Goal: Task Accomplishment & Management: Manage account settings

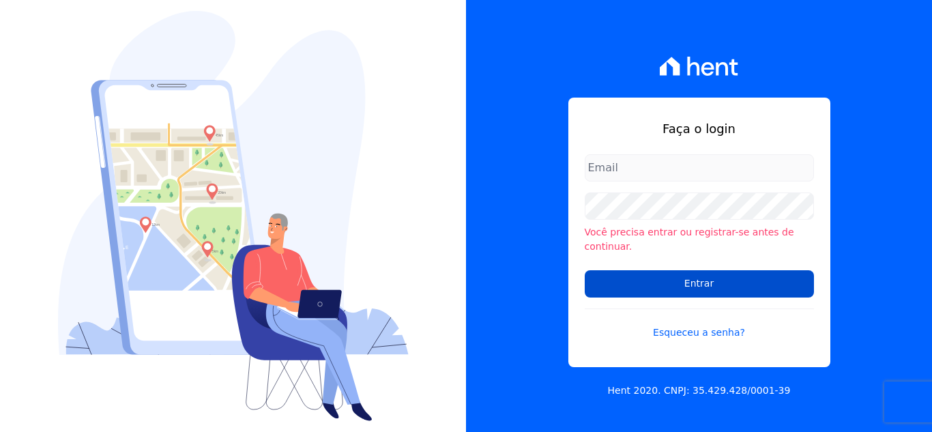
type input "[PERSON_NAME][EMAIL_ADDRESS][DOMAIN_NAME]"
click at [636, 274] on input "Entrar" at bounding box center [699, 283] width 229 height 27
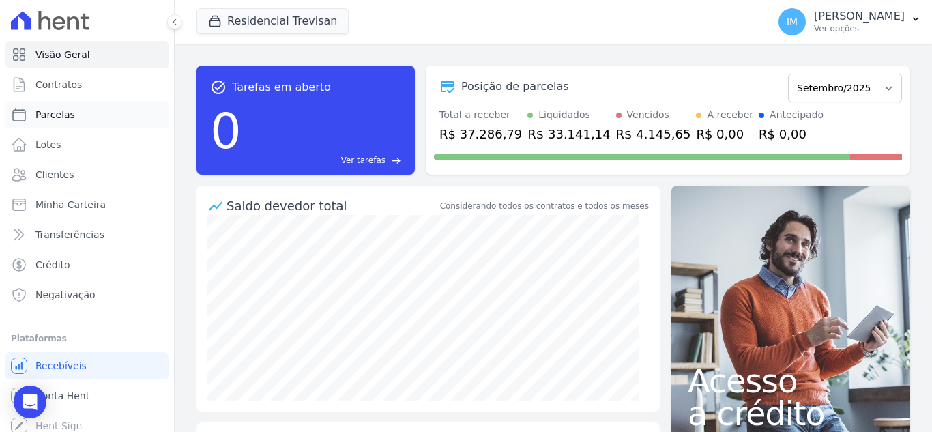
click at [56, 114] on span "Parcelas" at bounding box center [55, 115] width 40 height 14
select select
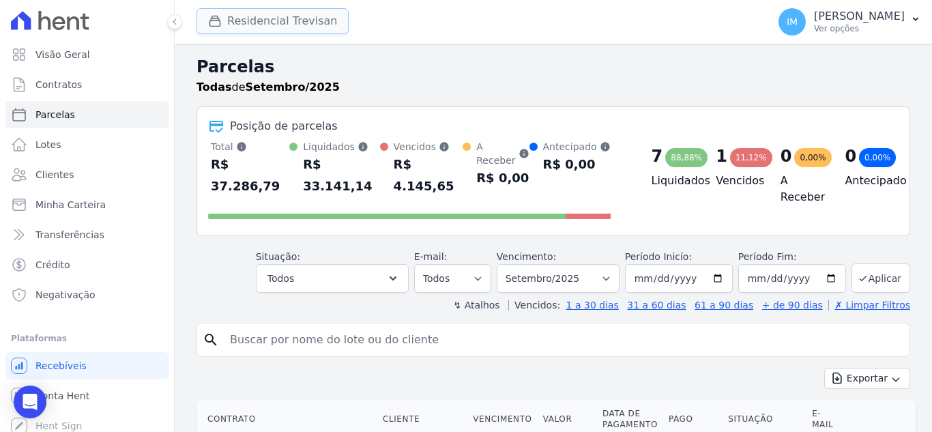
click at [259, 9] on button "Residencial Trevisan" at bounding box center [273, 21] width 152 height 26
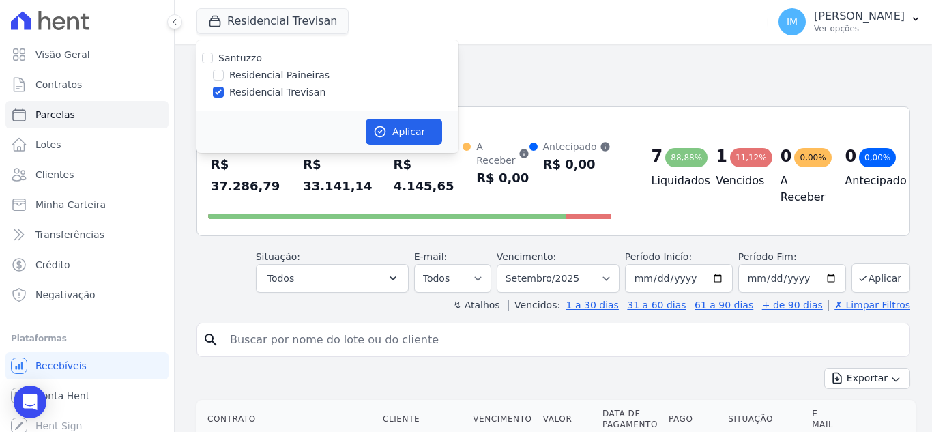
click at [281, 74] on label "Residencial Paineiras" at bounding box center [279, 75] width 100 height 14
click at [224, 74] on input "Residencial Paineiras" at bounding box center [218, 75] width 11 height 11
checkbox input "true"
click at [279, 88] on label "Residencial Trevisan" at bounding box center [277, 92] width 96 height 14
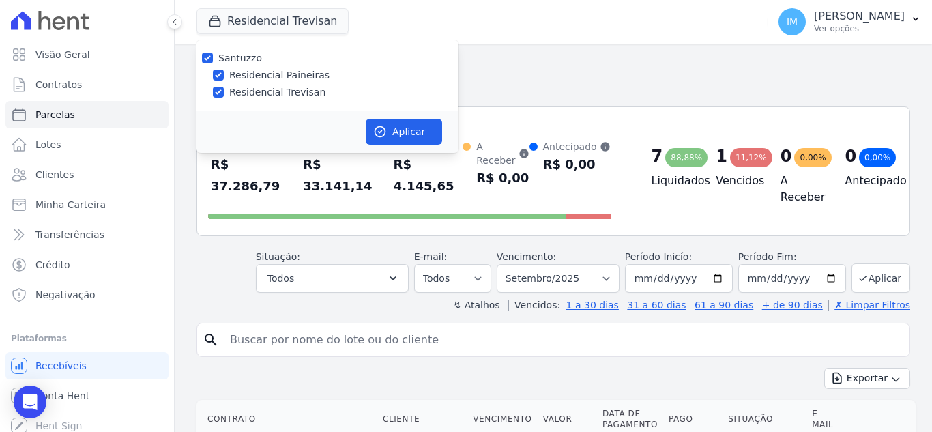
click at [224, 88] on input "Residencial Trevisan" at bounding box center [218, 92] width 11 height 11
checkbox input "false"
click at [404, 132] on button "Aplicar" at bounding box center [404, 132] width 76 height 26
select select
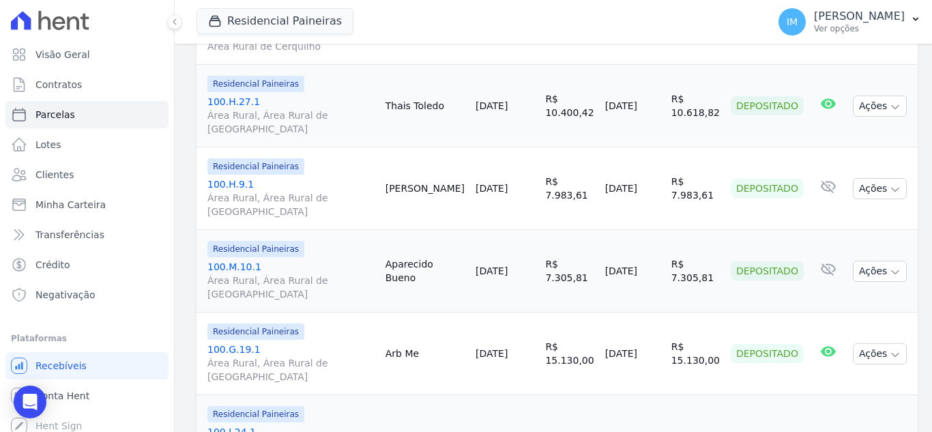
scroll to position [2051, 0]
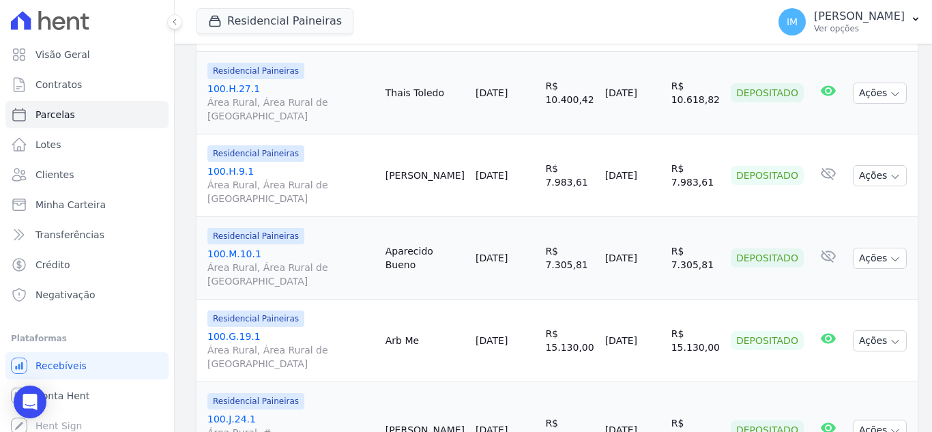
select select
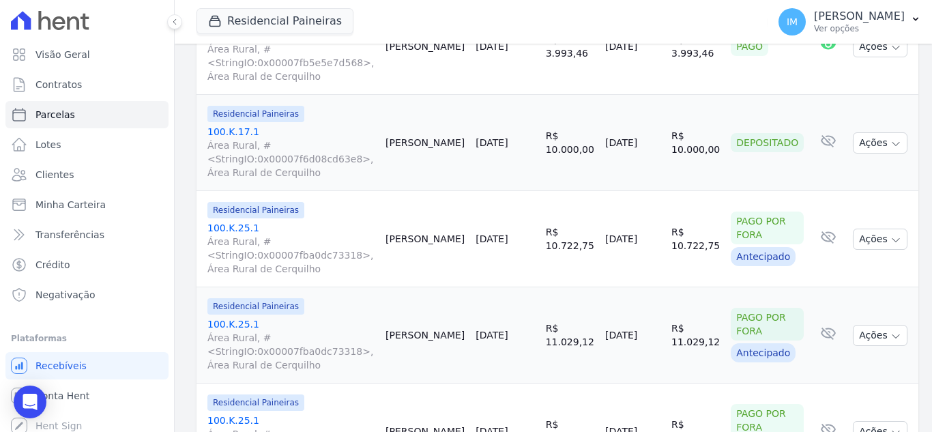
scroll to position [2308, 0]
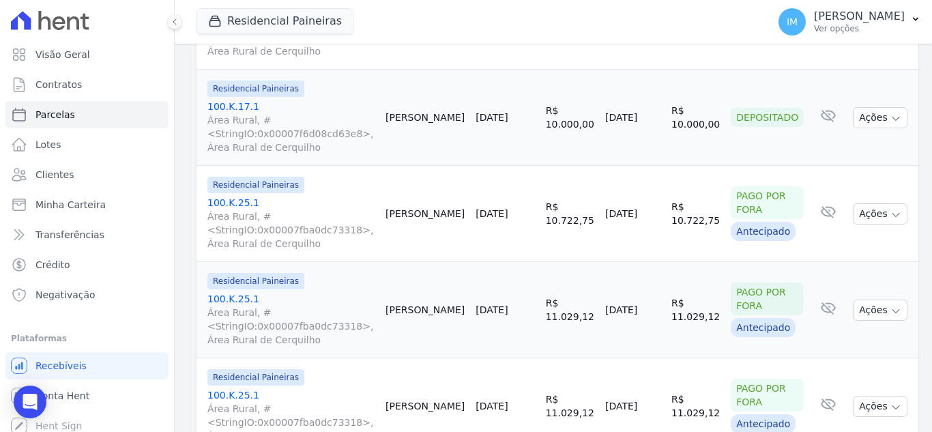
select select
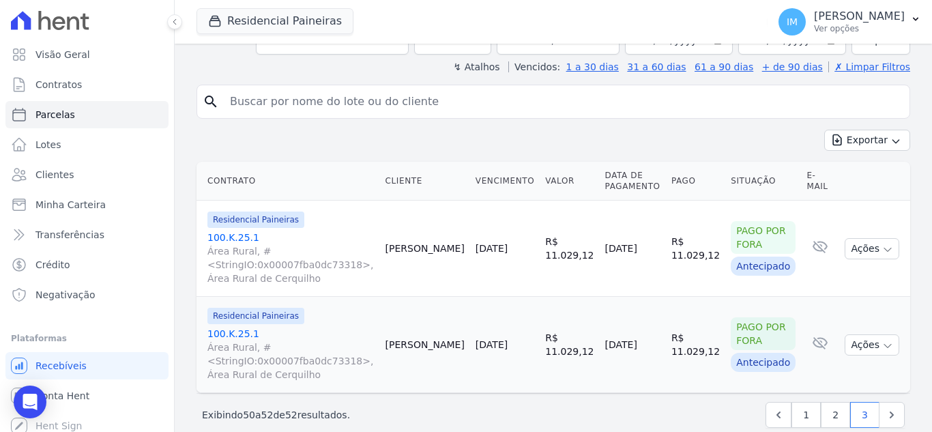
scroll to position [259, 0]
